Goal: Register for event/course

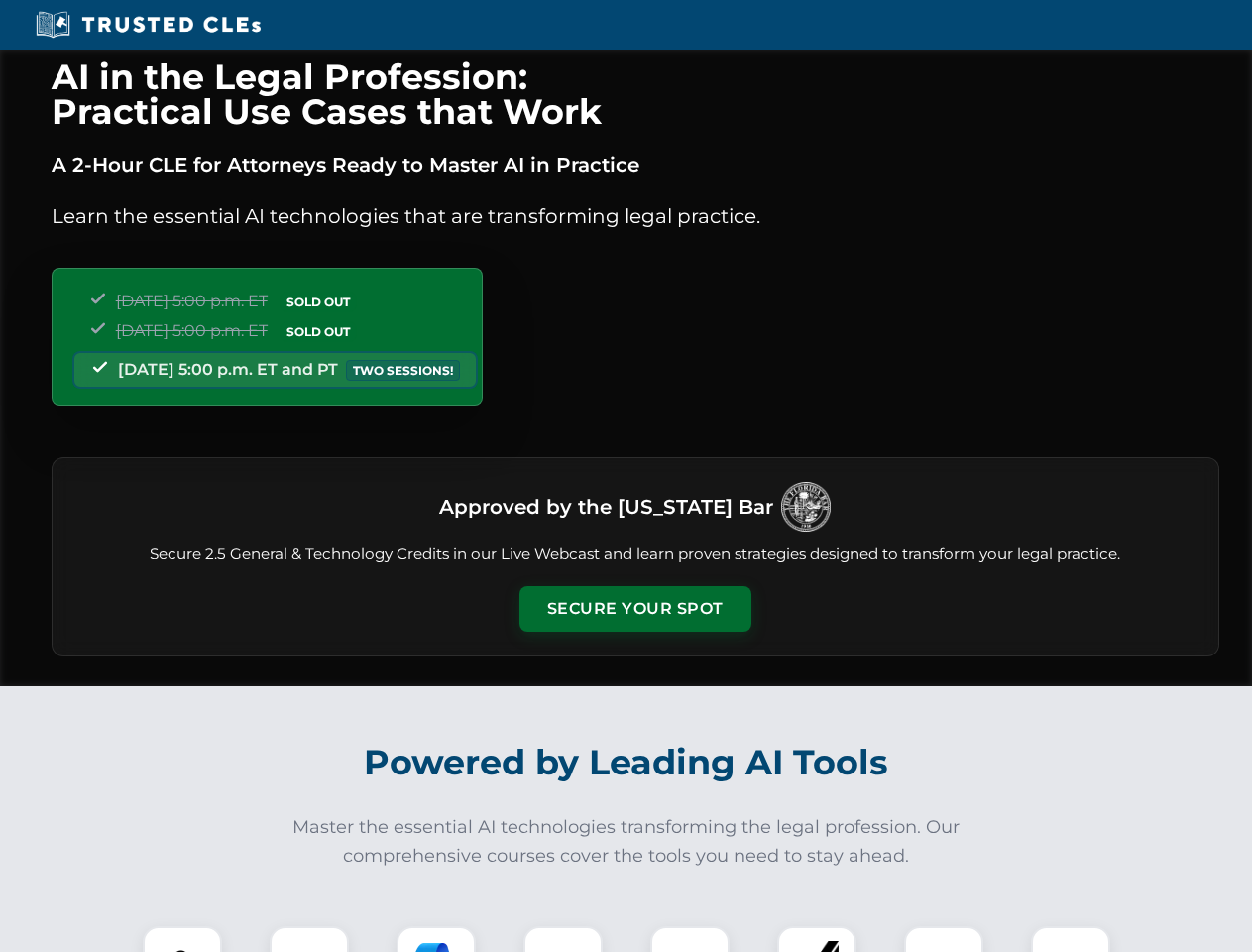
click at [634, 608] on button "Secure Your Spot" at bounding box center [635, 608] width 232 height 46
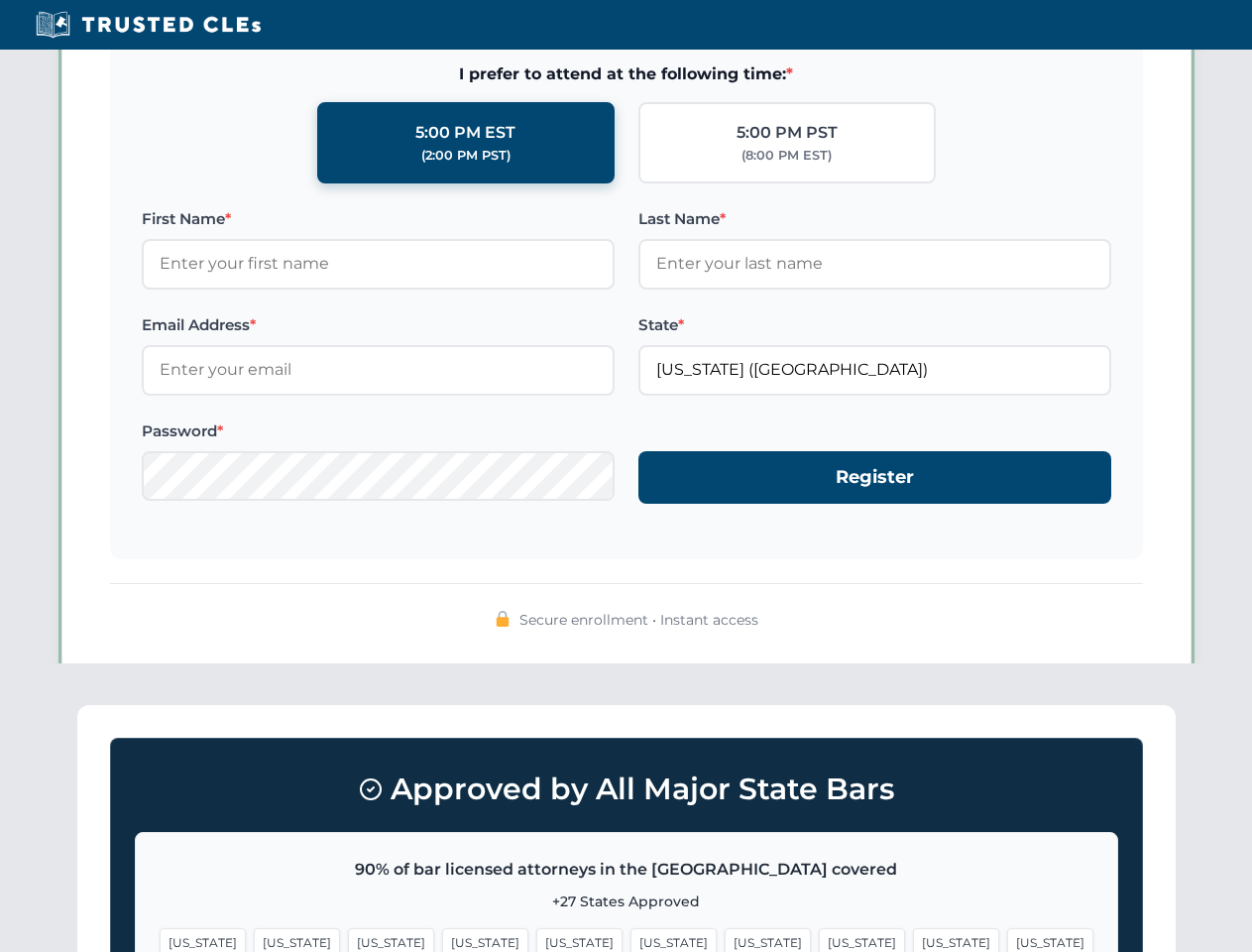
click at [725, 939] on span "[US_STATE]" at bounding box center [768, 942] width 87 height 29
click at [913, 939] on span "[US_STATE]" at bounding box center [956, 942] width 87 height 29
